Goal: Navigation & Orientation: Find specific page/section

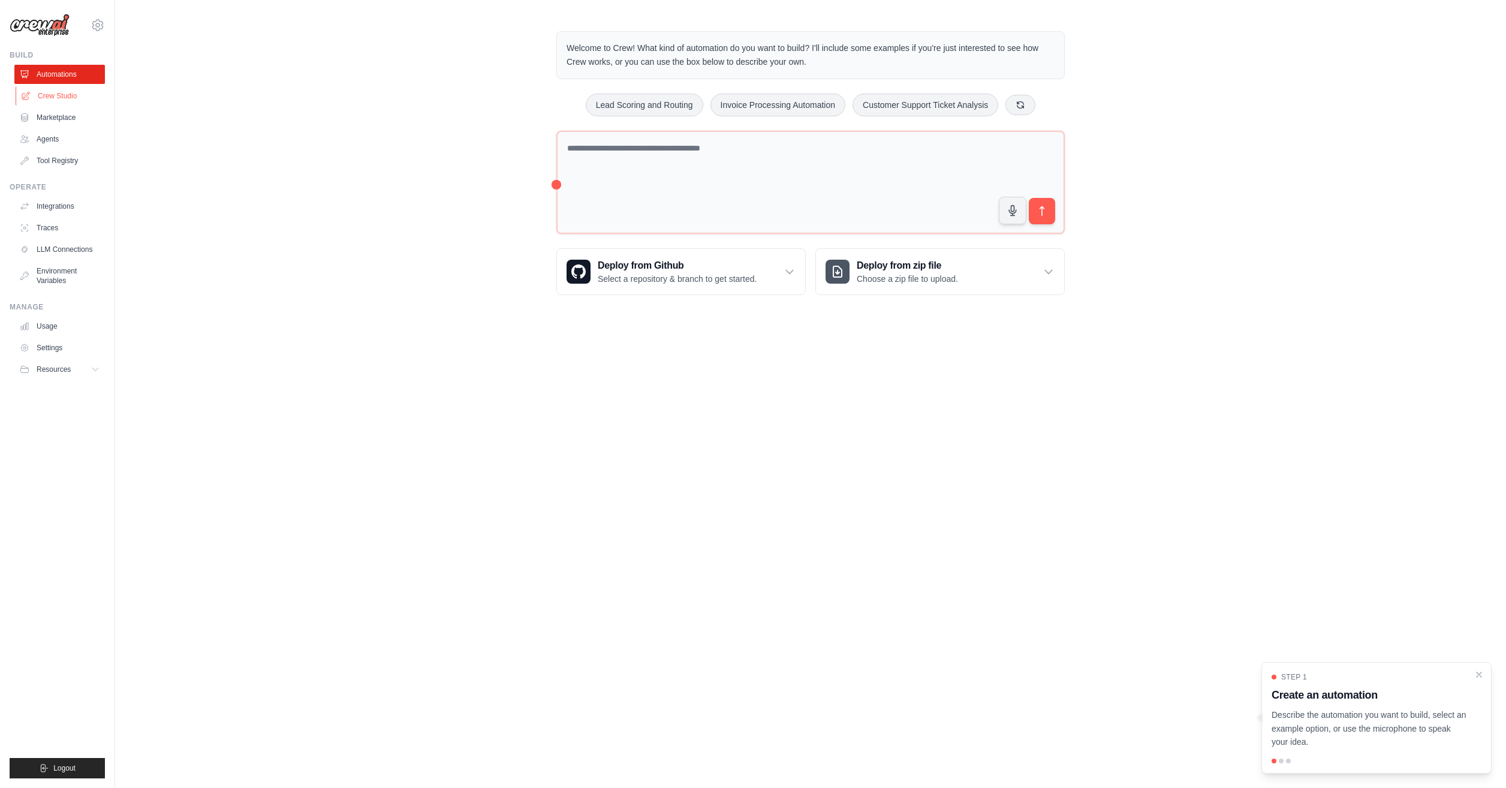
click at [37, 93] on link "Crew Studio" at bounding box center [61, 95] width 90 height 19
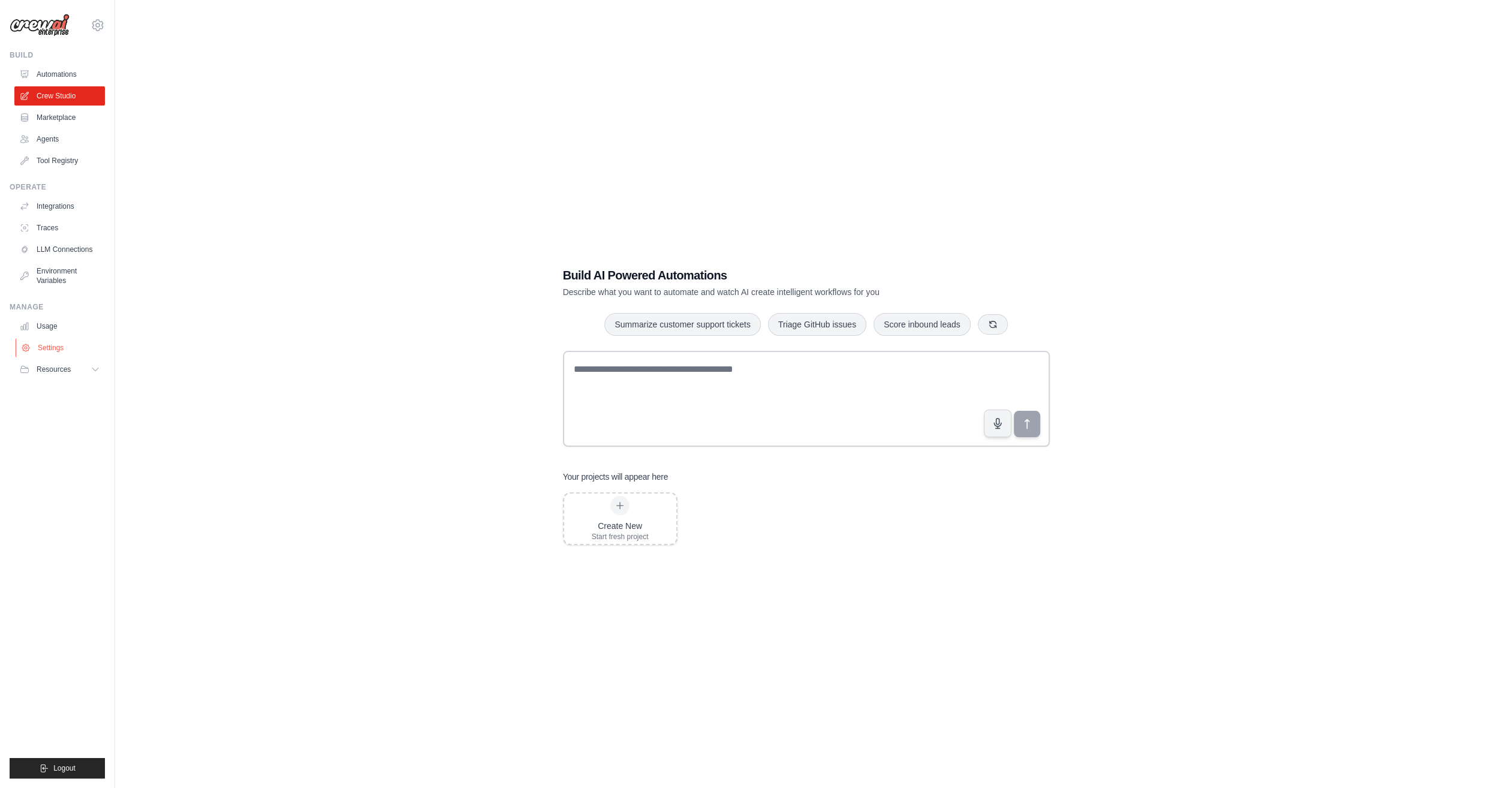
click at [45, 350] on link "Settings" at bounding box center [61, 347] width 90 height 19
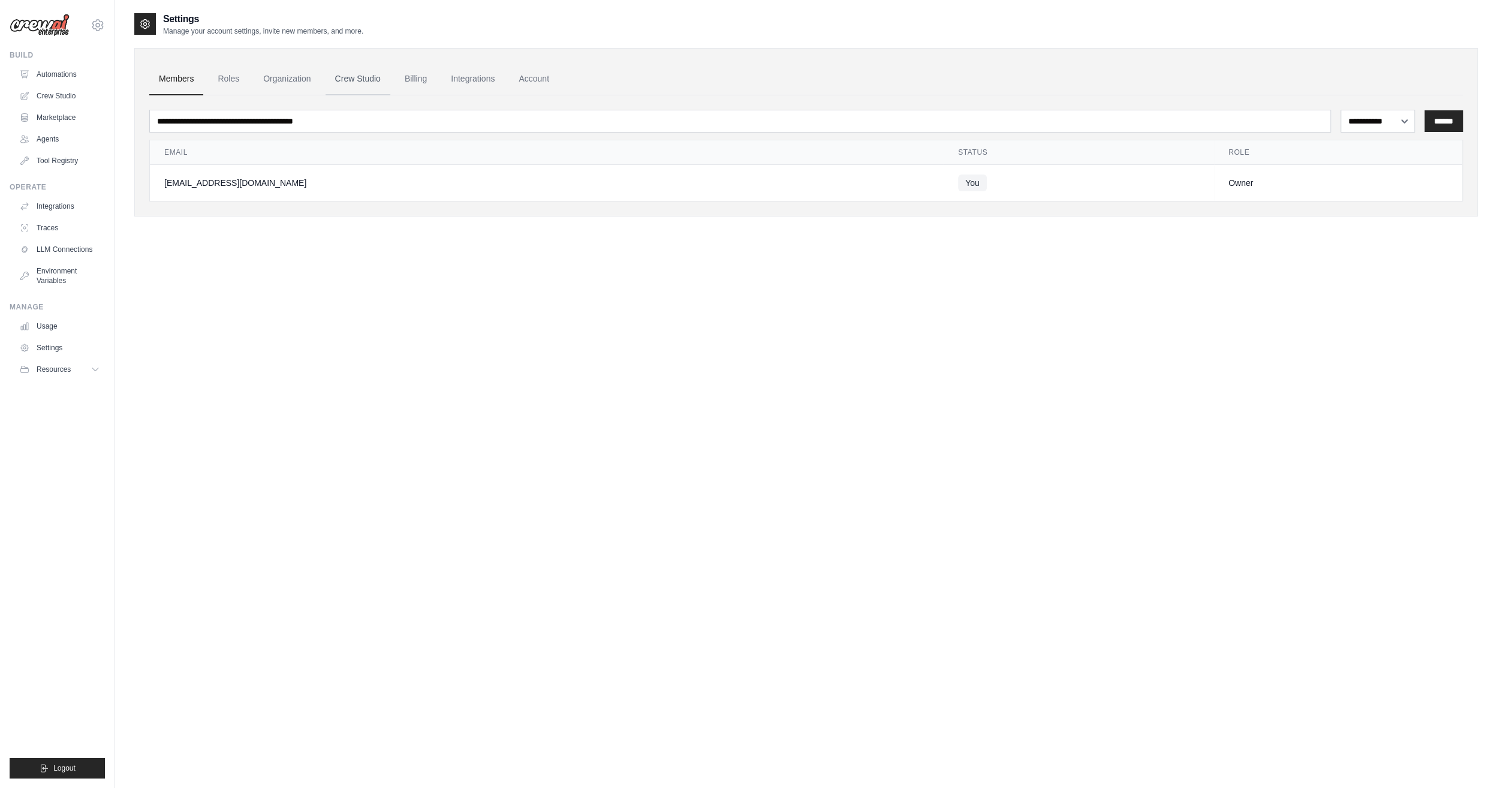
click at [365, 78] on link "Crew Studio" at bounding box center [357, 79] width 65 height 32
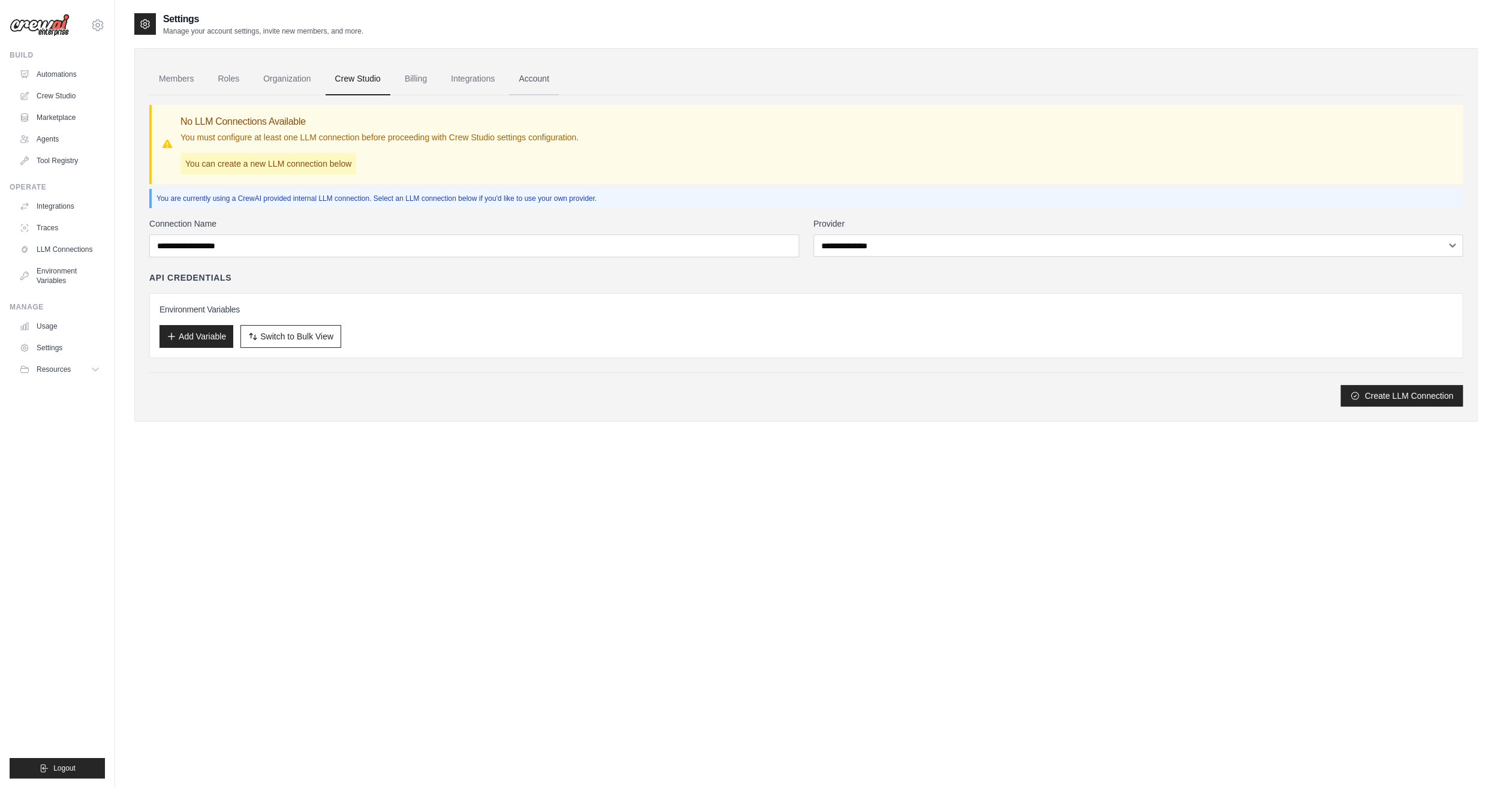
click at [547, 74] on link "Account" at bounding box center [534, 79] width 50 height 32
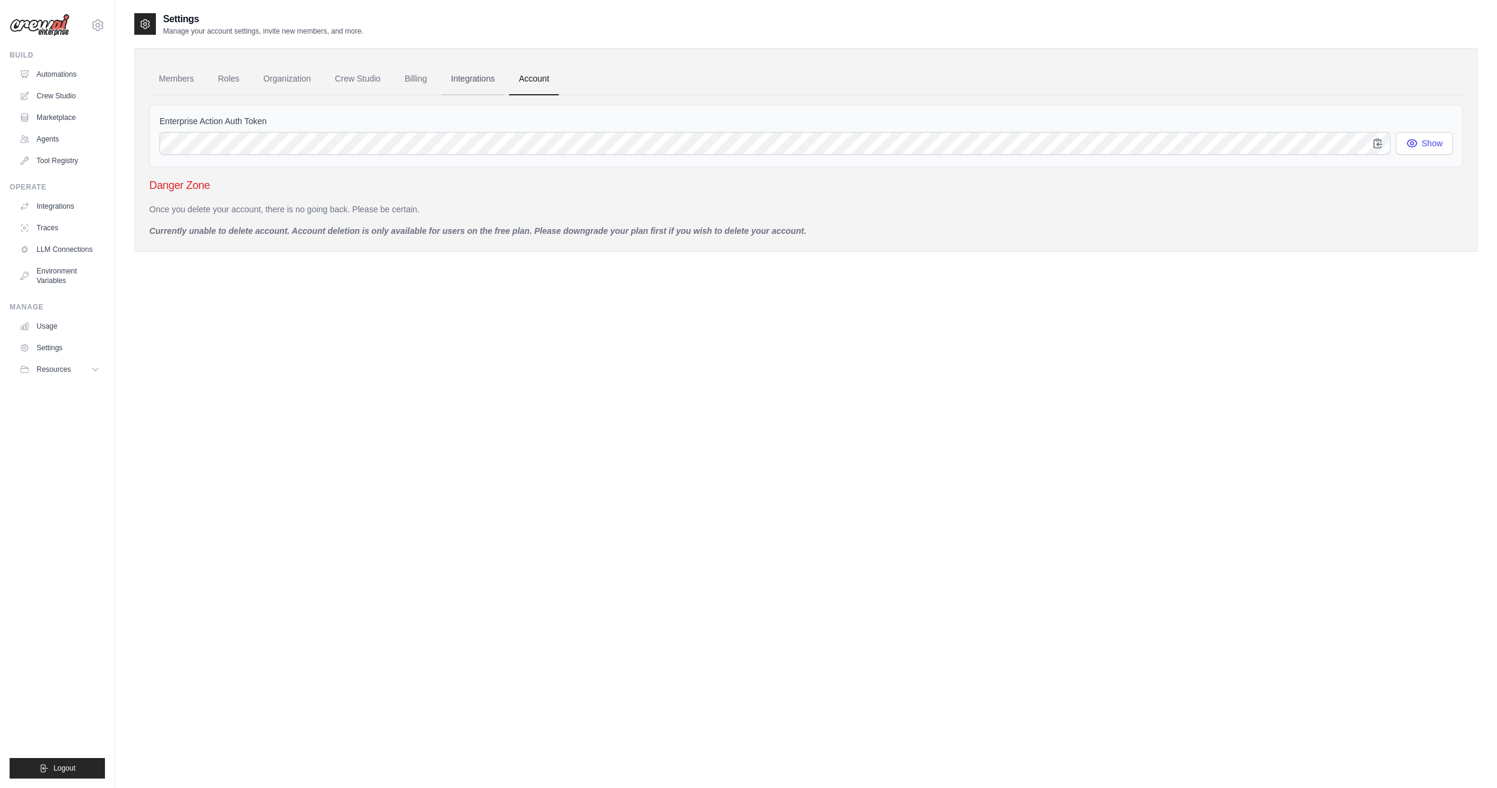
click at [493, 82] on link "Integrations" at bounding box center [472, 79] width 63 height 32
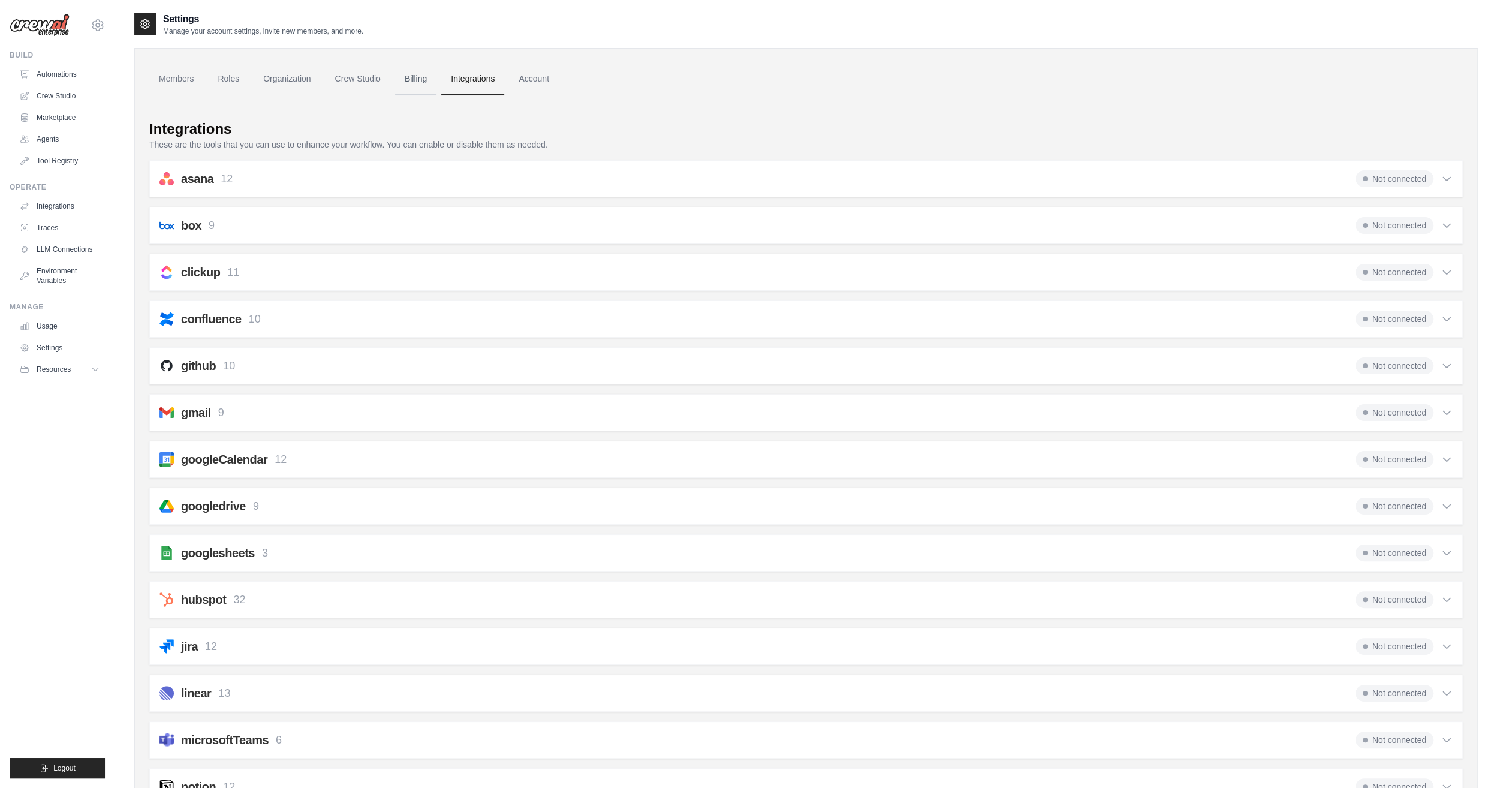
click at [432, 78] on link "Billing" at bounding box center [415, 79] width 41 height 32
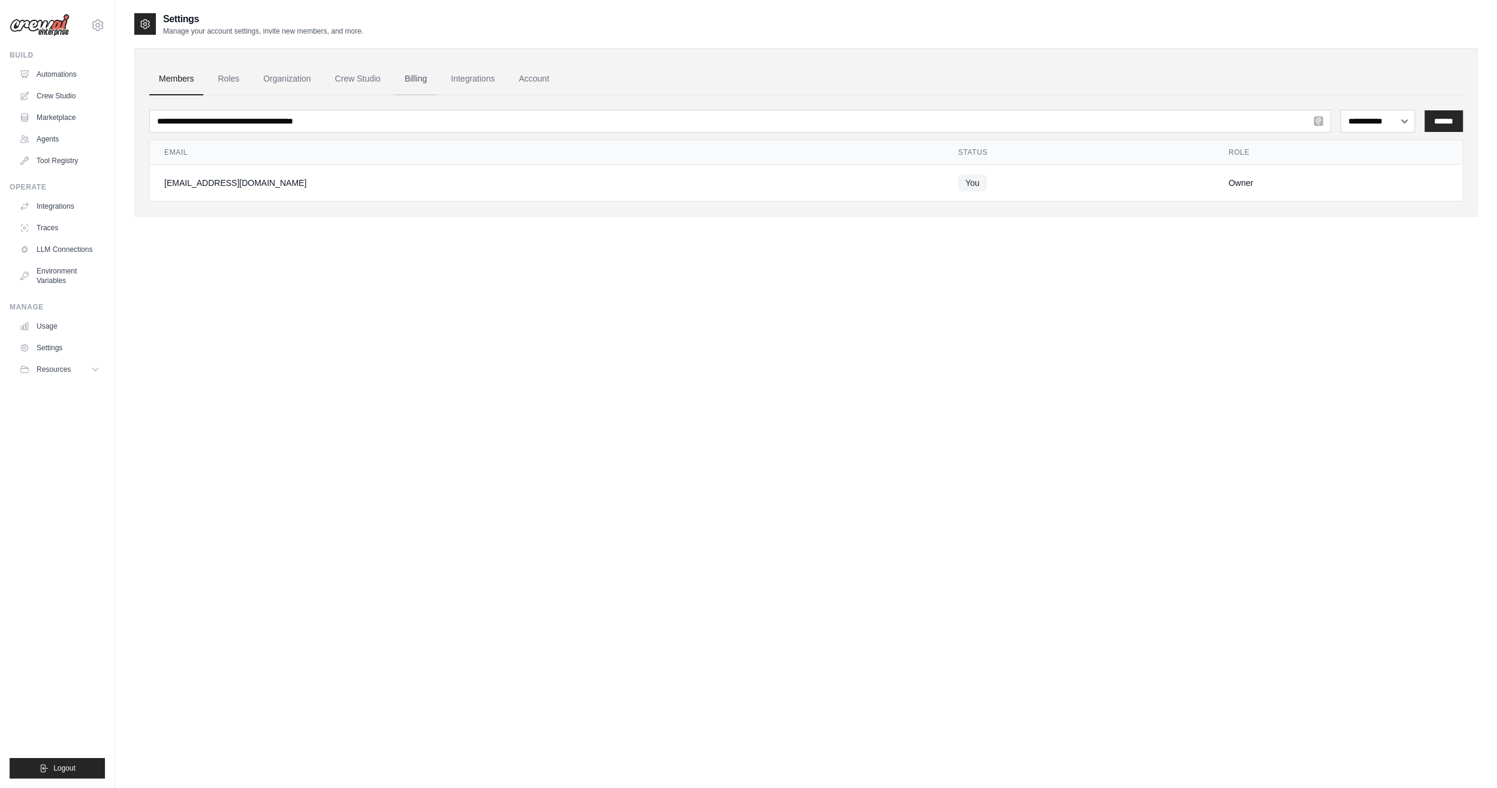
click at [431, 78] on link "Billing" at bounding box center [415, 79] width 41 height 32
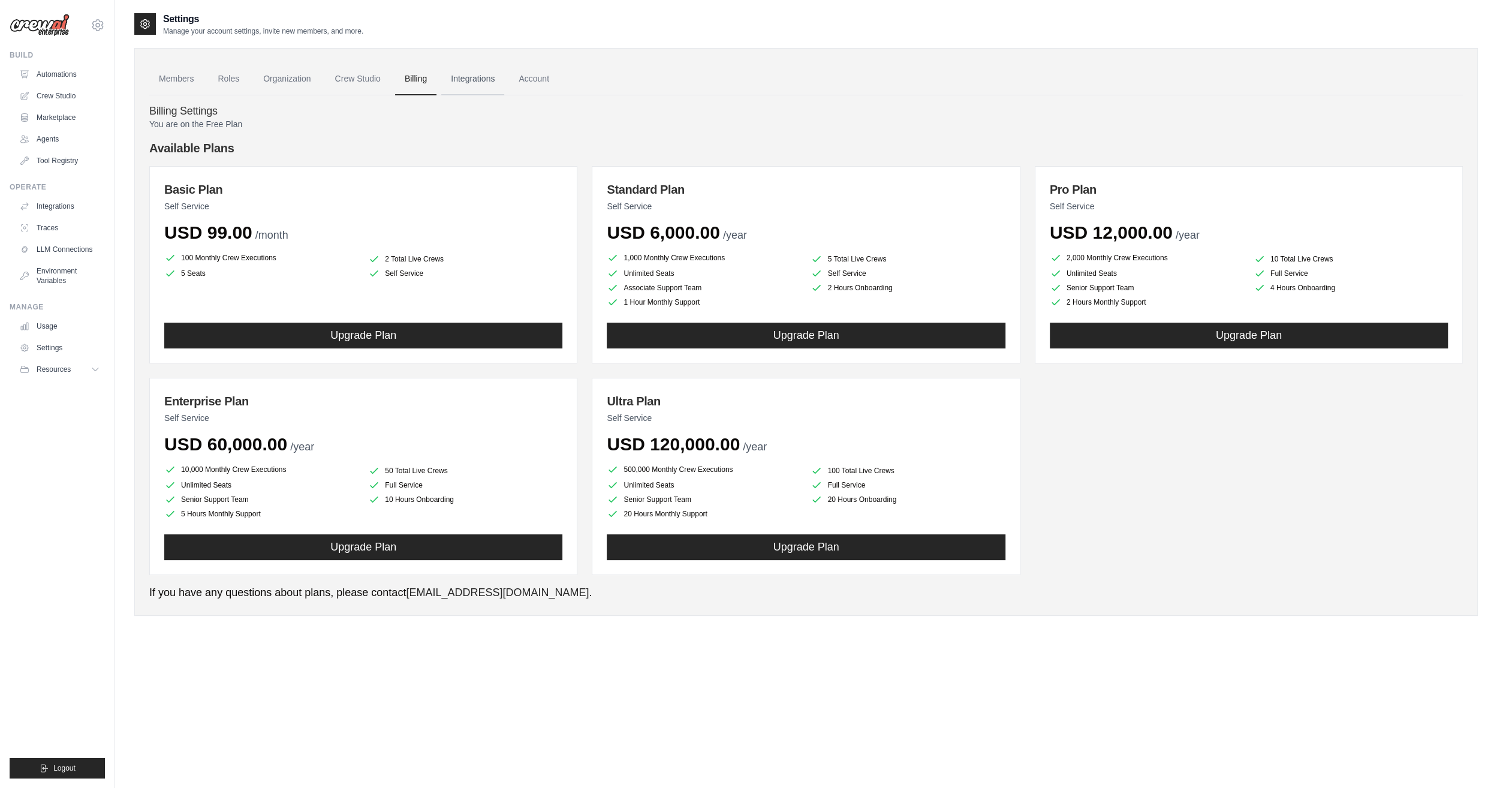
click at [470, 66] on link "Integrations" at bounding box center [472, 79] width 63 height 32
click at [467, 88] on link "Integrations" at bounding box center [472, 79] width 63 height 32
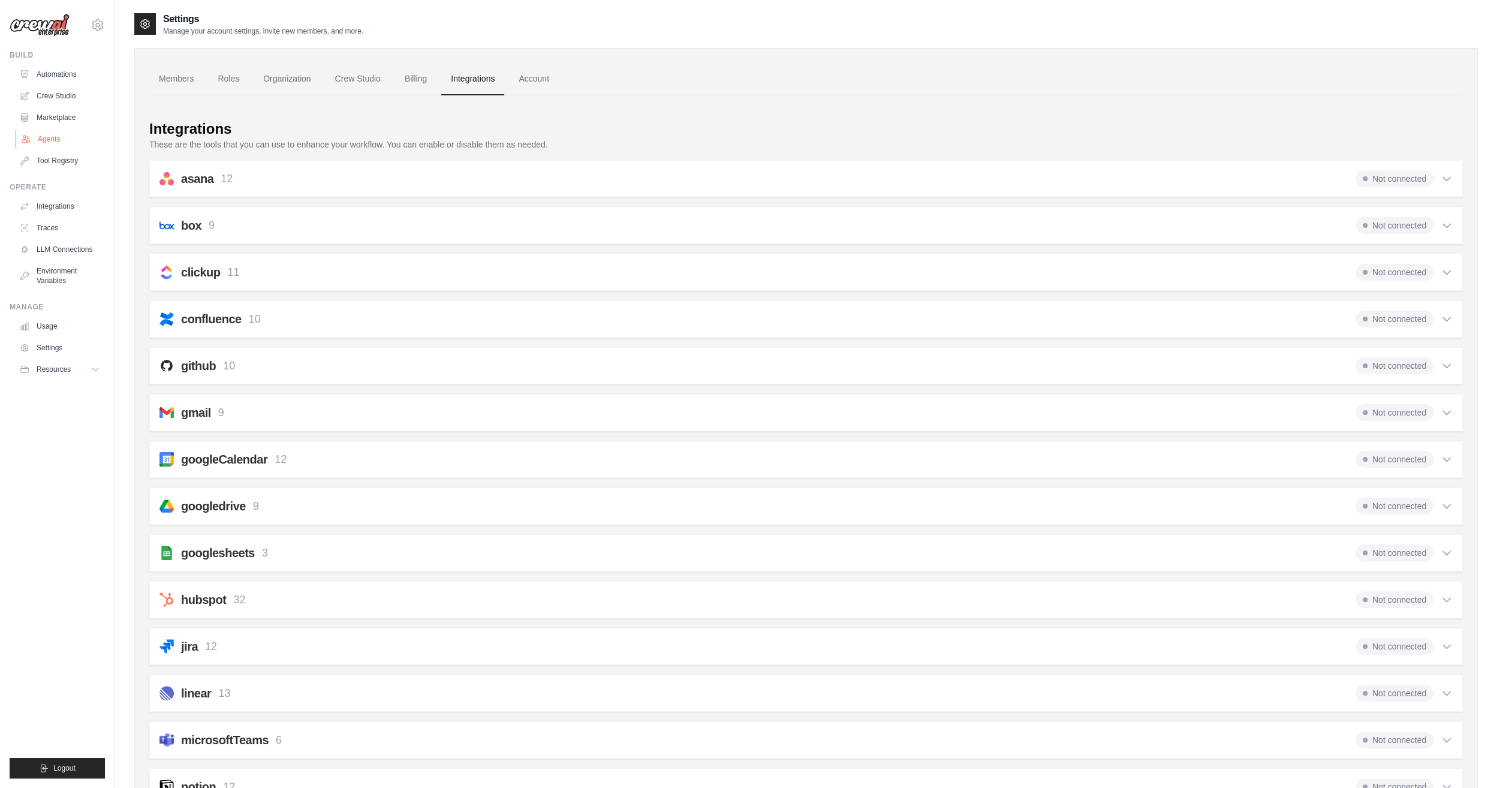
click at [44, 143] on link "Agents" at bounding box center [61, 138] width 90 height 19
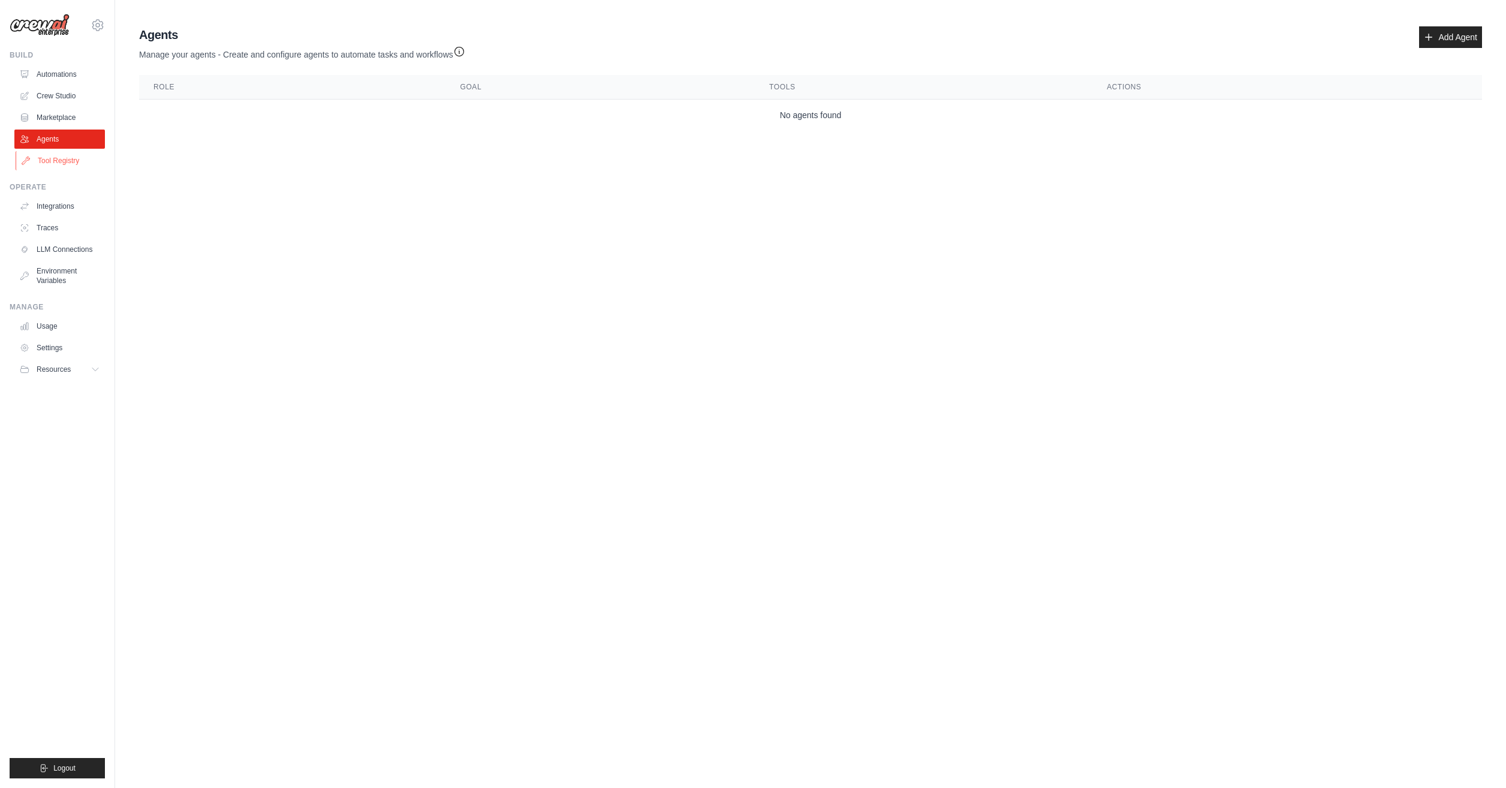
click at [54, 164] on link "Tool Registry" at bounding box center [61, 160] width 90 height 19
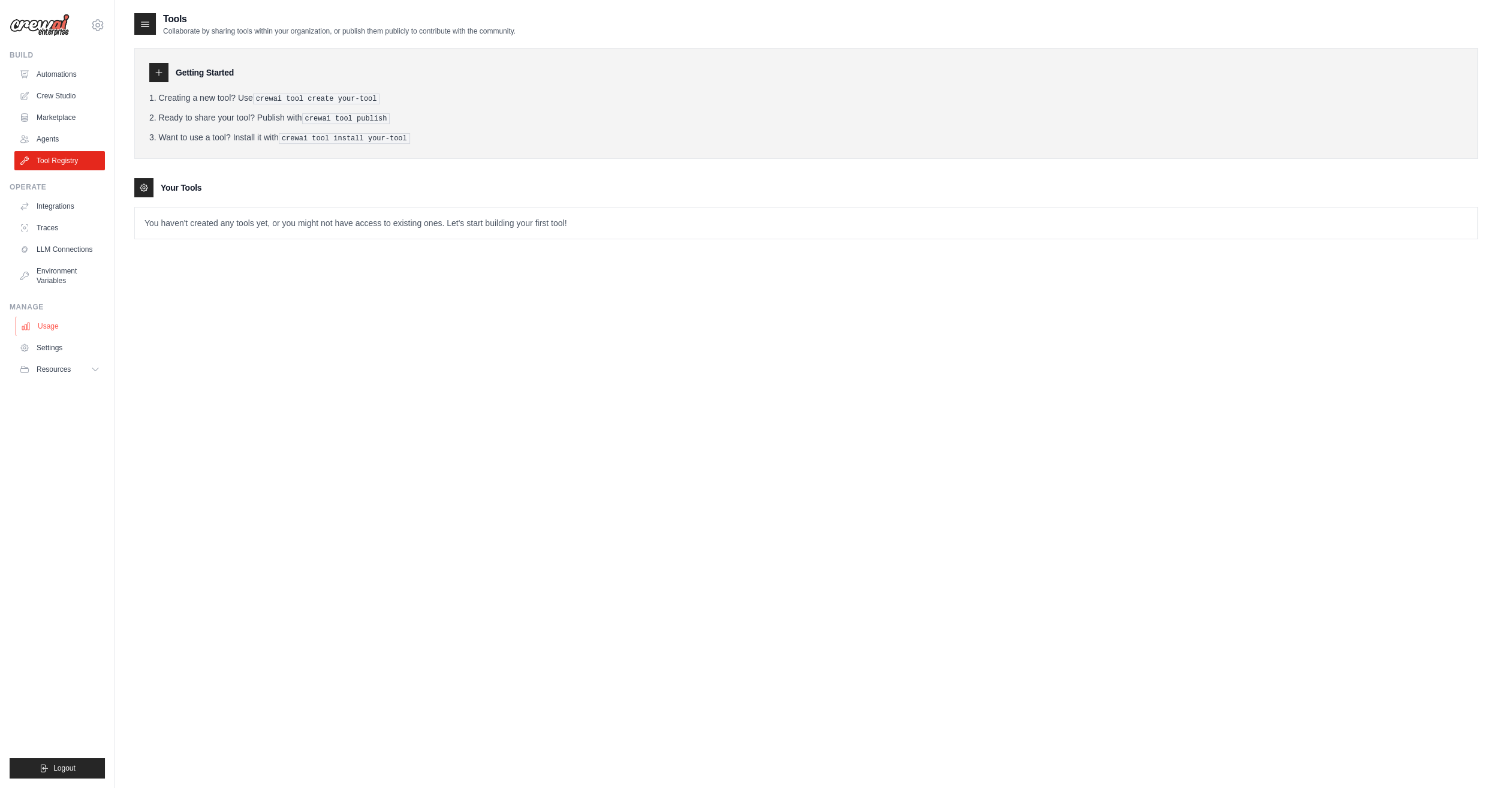
click at [53, 328] on link "Usage" at bounding box center [61, 325] width 90 height 19
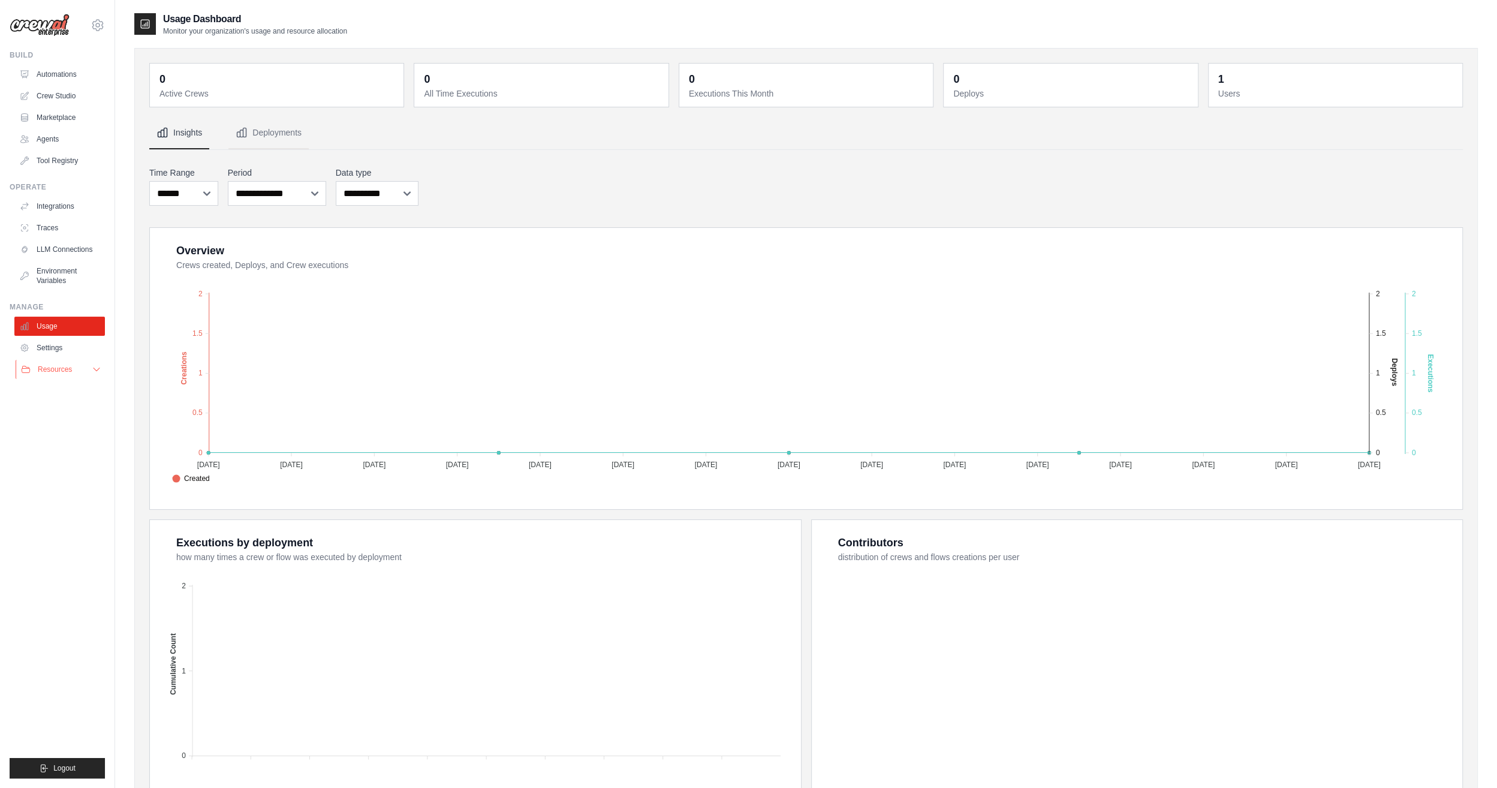
click at [55, 373] on span "Resources" at bounding box center [55, 369] width 34 height 10
click at [31, 249] on link "LLM Connections" at bounding box center [61, 249] width 90 height 19
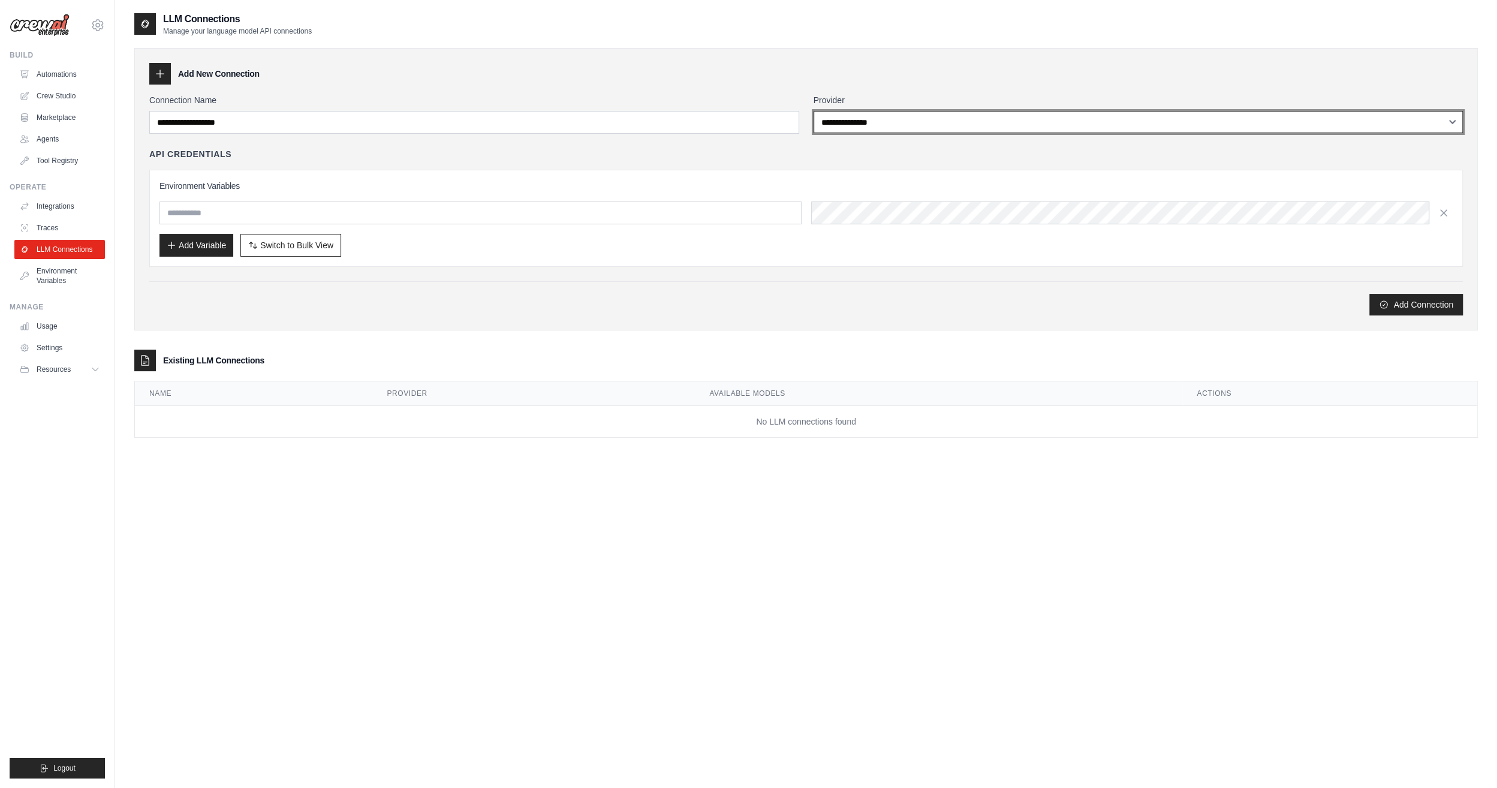
click at [850, 121] on select "**********" at bounding box center [1138, 122] width 650 height 22
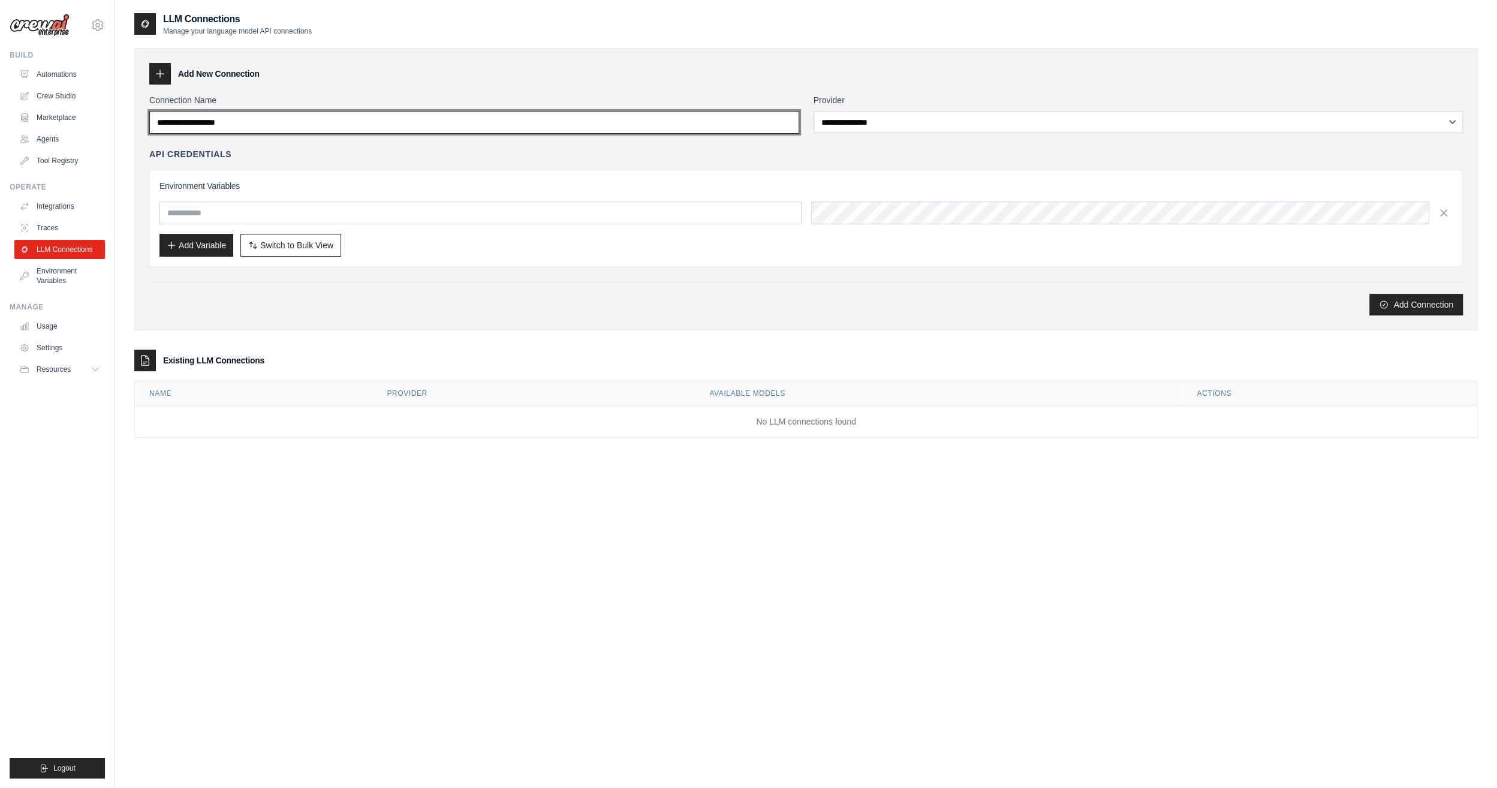
click at [227, 131] on input "Connection Name" at bounding box center [474, 122] width 650 height 23
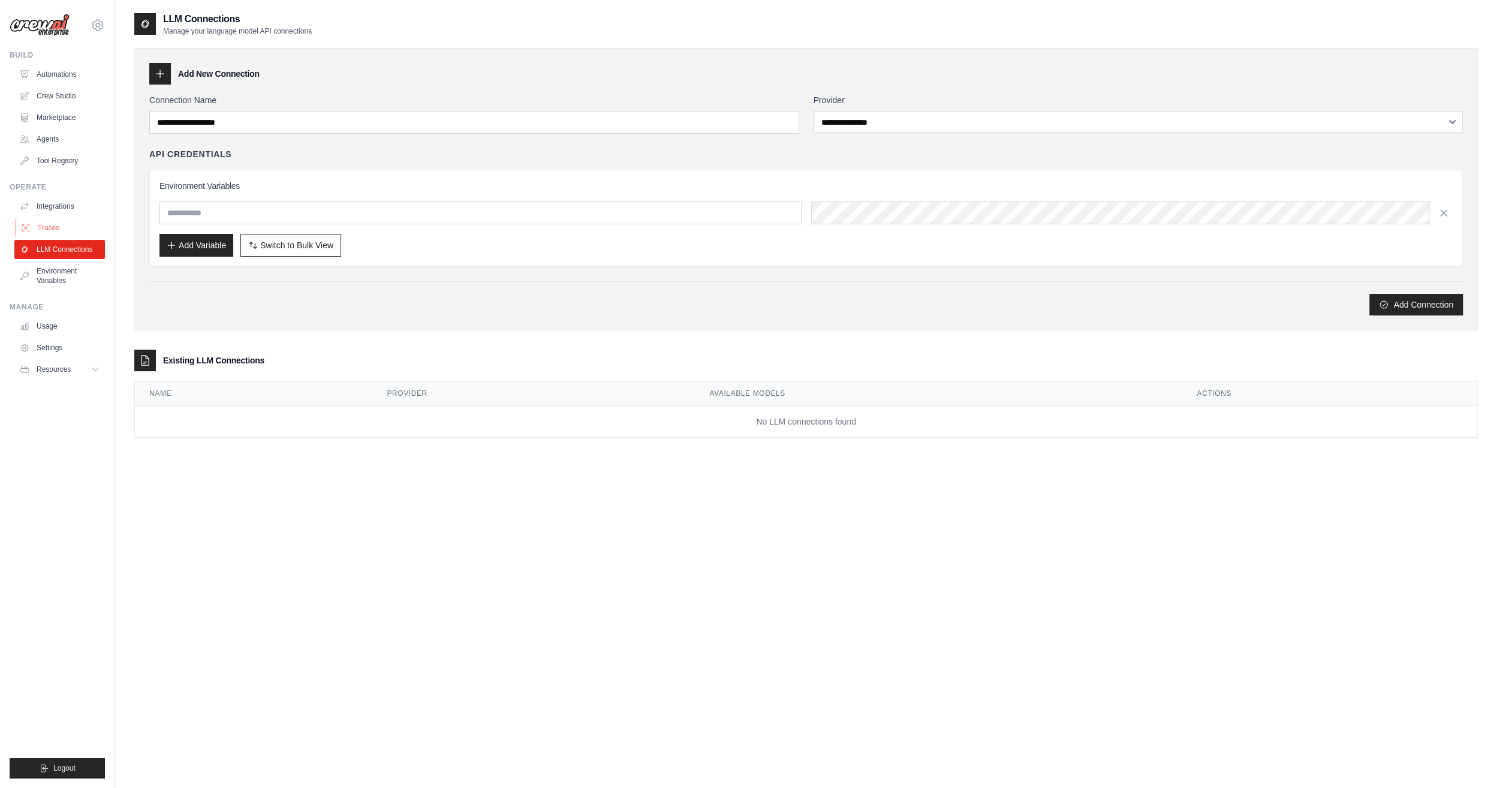
click at [32, 230] on link "Traces" at bounding box center [61, 227] width 90 height 19
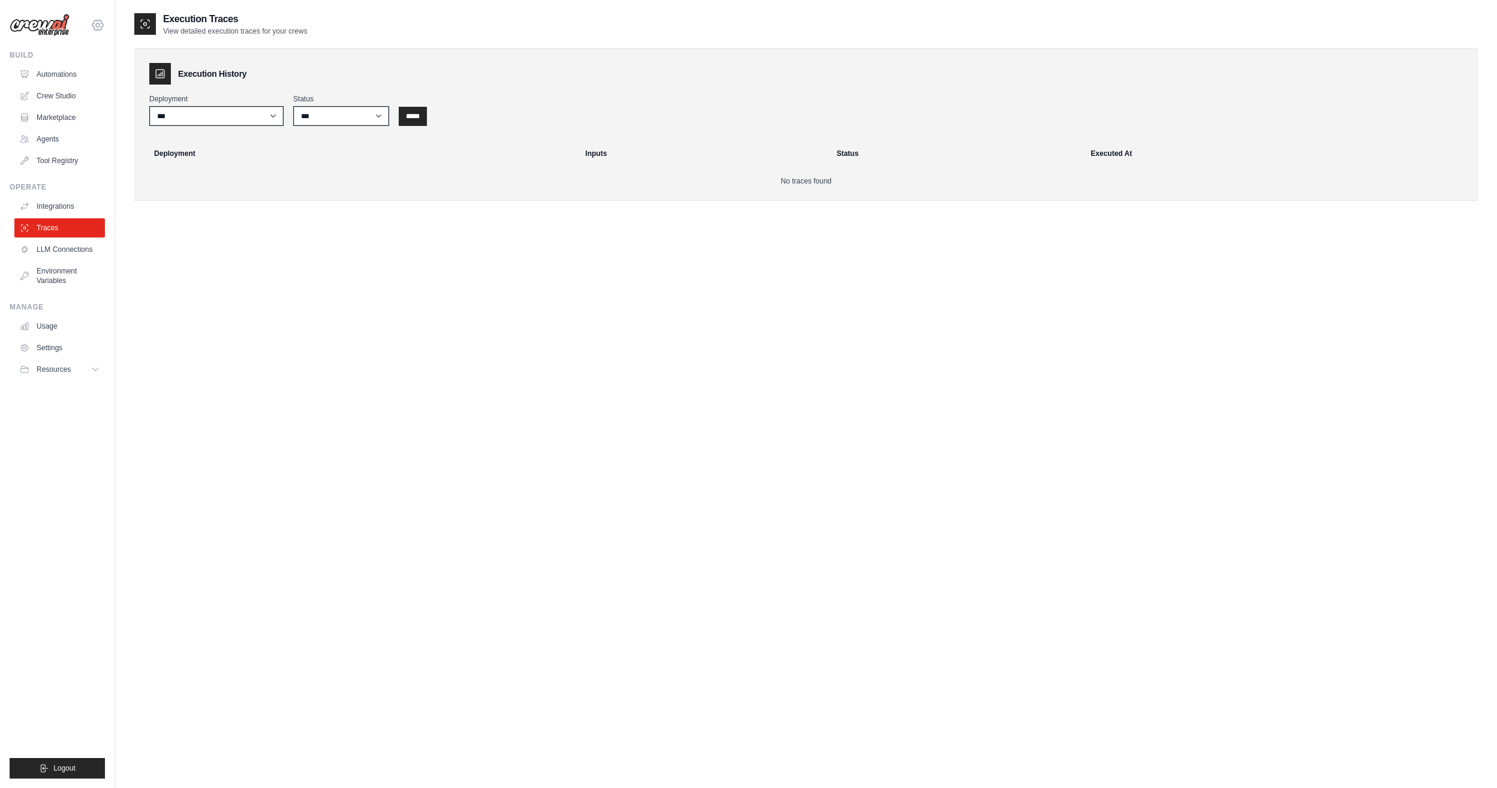
click at [99, 25] on icon at bounding box center [97, 25] width 14 height 14
click at [85, 86] on link "Settings" at bounding box center [97, 81] width 105 height 22
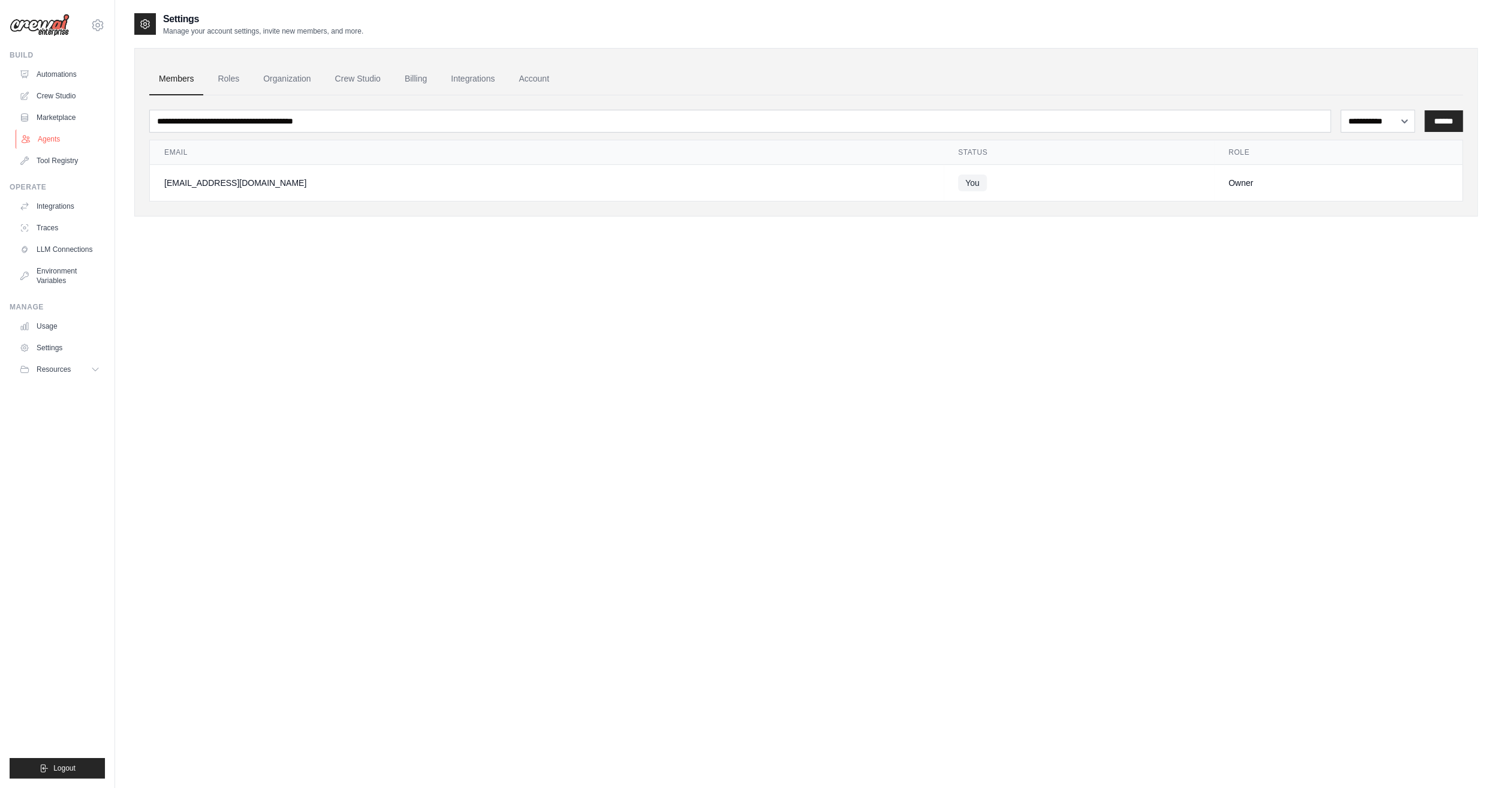
click at [46, 140] on link "Agents" at bounding box center [61, 138] width 90 height 19
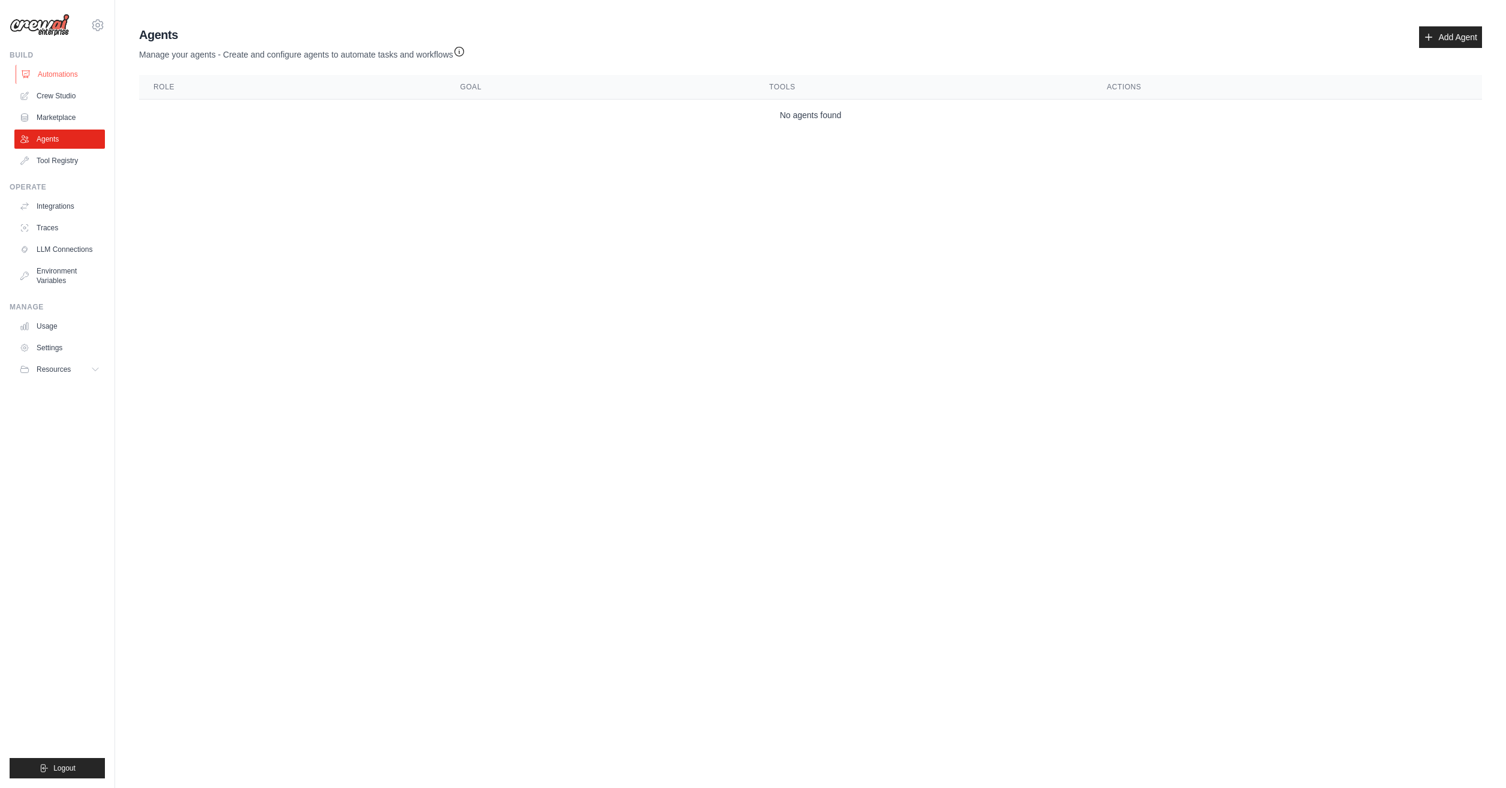
click at [32, 76] on link "Automations" at bounding box center [61, 74] width 90 height 19
